Goal: Check status: Check status

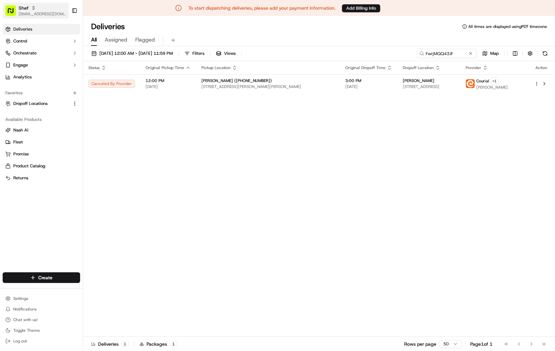
click at [24, 9] on span "Shef" at bounding box center [24, 8] width 10 height 7
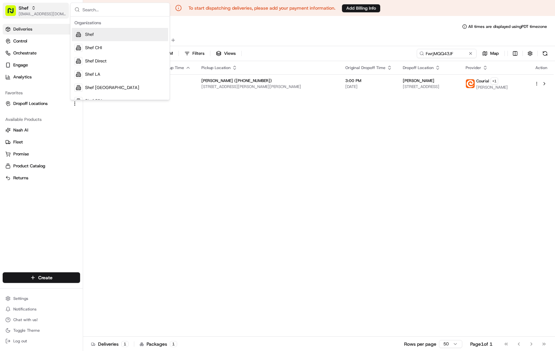
click at [24, 9] on span "Shef" at bounding box center [24, 8] width 10 height 7
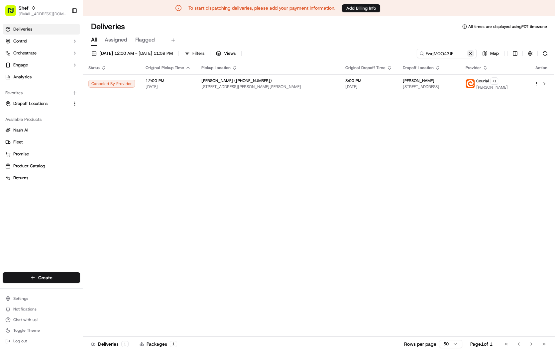
click at [471, 54] on button at bounding box center [470, 53] width 7 height 7
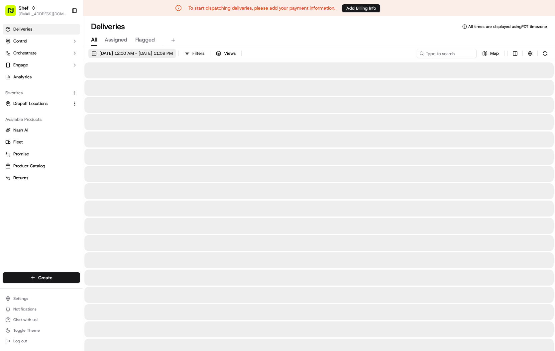
click at [173, 51] on span "[DATE] 12:00 AM - [DATE] 11:59 PM" at bounding box center [135, 54] width 73 height 6
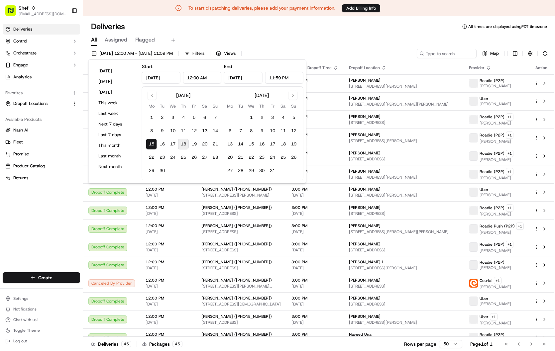
click at [180, 144] on button "18" at bounding box center [183, 144] width 11 height 11
type input "Sep 18, 2025"
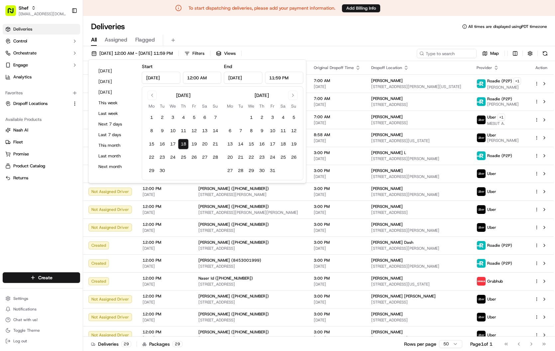
click at [301, 37] on div "All Assigned Flagged" at bounding box center [319, 41] width 472 height 12
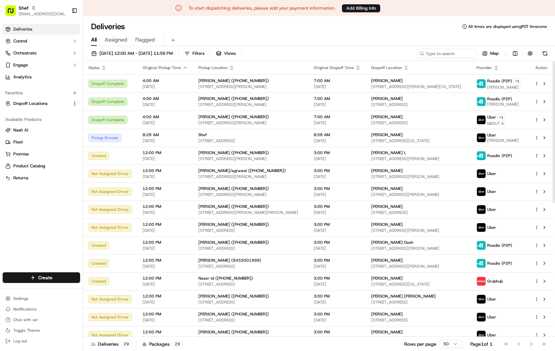
click at [294, 34] on div "All Assigned Flagged" at bounding box center [319, 39] width 472 height 14
click at [261, 30] on div "Deliveries All times are displayed using PDT timezone" at bounding box center [319, 26] width 472 height 11
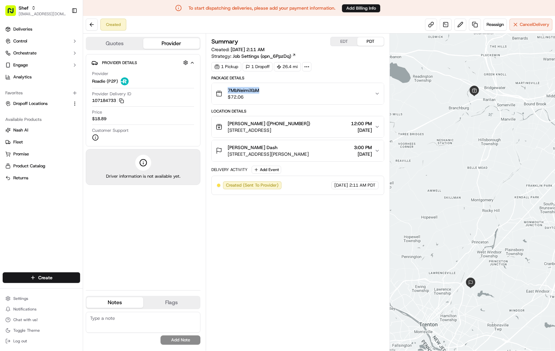
drag, startPoint x: 262, startPoint y: 91, endPoint x: 225, endPoint y: 92, distance: 36.2
click at [225, 92] on div "7MbNeimiXbM $72.06" at bounding box center [295, 93] width 159 height 13
copy span "7MbNeimiXbM"
